Goal: Task Accomplishment & Management: Manage account settings

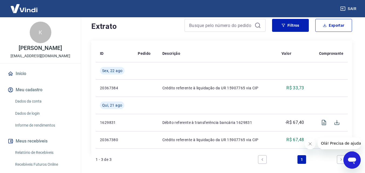
scroll to position [110, 0]
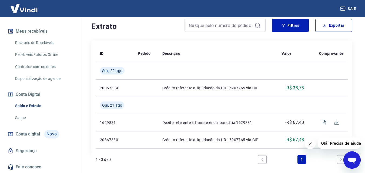
click at [38, 106] on link "Saldo e Extrato" at bounding box center [43, 106] width 61 height 11
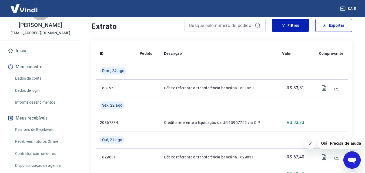
scroll to position [29, 0]
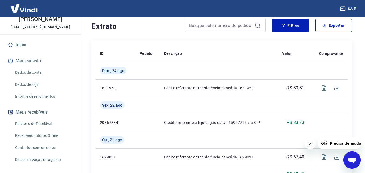
click at [52, 121] on link "Relatório de Recebíveis" at bounding box center [43, 123] width 61 height 11
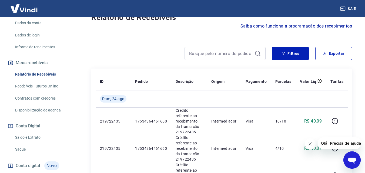
scroll to position [83, 0]
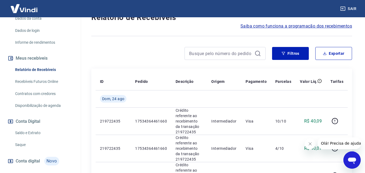
click at [53, 81] on link "Recebíveis Futuros Online" at bounding box center [43, 81] width 61 height 11
